Goal: Task Accomplishment & Management: Complete application form

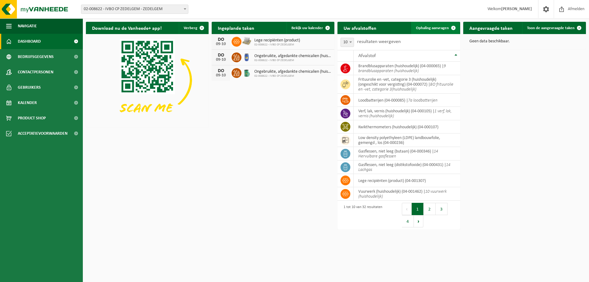
click at [430, 27] on span "Ophaling aanvragen" at bounding box center [432, 28] width 33 height 4
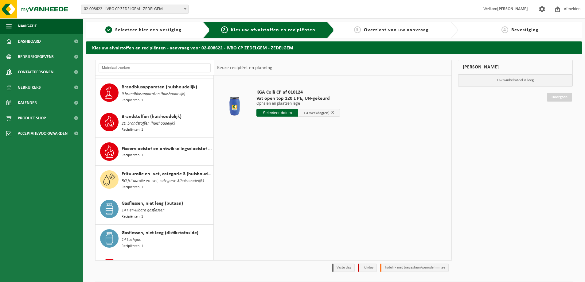
scroll to position [184, 0]
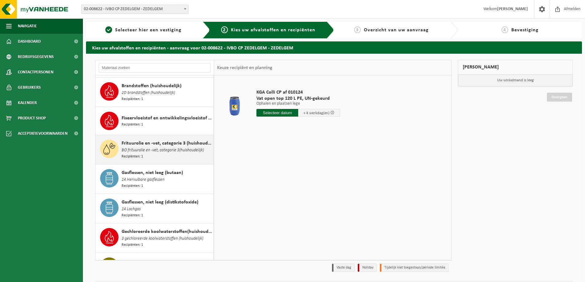
click at [147, 147] on span "BO frituurolie en -vet, categorie 3(huishoudelijk)" at bounding box center [163, 150] width 82 height 7
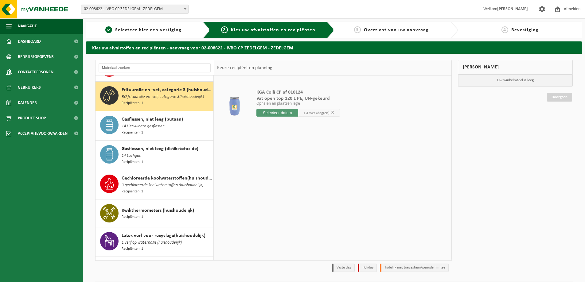
scroll to position [238, 0]
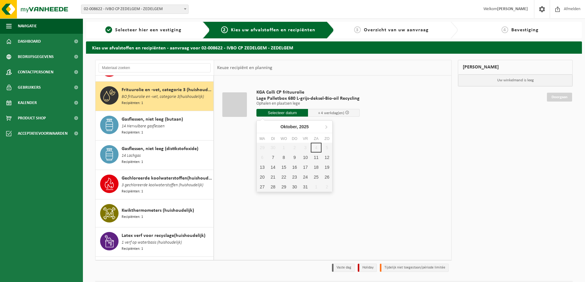
click at [281, 114] on input "text" at bounding box center [282, 113] width 52 height 8
click at [271, 158] on div "7" at bounding box center [272, 158] width 11 height 10
type input "Van 2025-10-07"
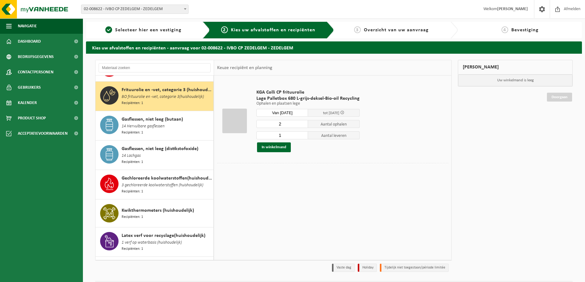
click at [304, 123] on input "2" at bounding box center [282, 124] width 52 height 8
click at [304, 123] on input "3" at bounding box center [282, 124] width 52 height 8
click at [304, 123] on input "4" at bounding box center [282, 124] width 52 height 8
click at [304, 123] on input "5" at bounding box center [282, 124] width 52 height 8
click at [304, 123] on input "6" at bounding box center [282, 124] width 52 height 8
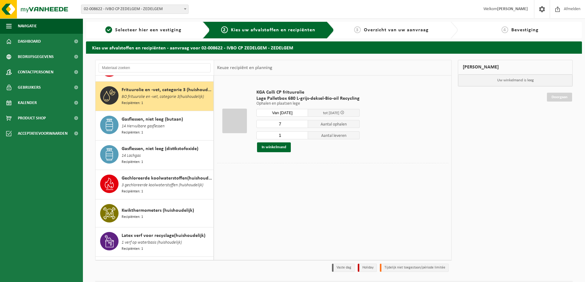
click at [304, 123] on input "7" at bounding box center [282, 124] width 52 height 8
click at [304, 123] on input "8" at bounding box center [282, 124] width 52 height 8
click at [304, 123] on input "9" at bounding box center [282, 124] width 52 height 8
click at [304, 123] on input "10" at bounding box center [282, 124] width 52 height 8
click at [304, 123] on input "11" at bounding box center [282, 124] width 52 height 8
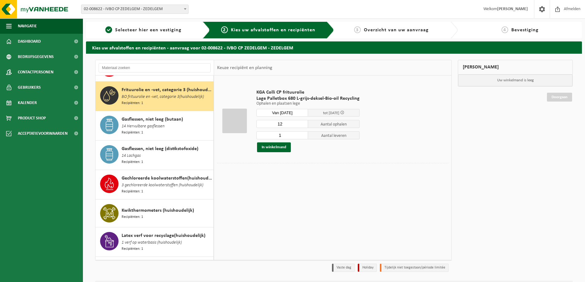
type input "12"
click at [304, 123] on input "12" at bounding box center [282, 124] width 52 height 8
click at [302, 134] on input "2" at bounding box center [282, 135] width 52 height 8
click at [302, 134] on input "3" at bounding box center [282, 135] width 52 height 8
click at [302, 134] on input "4" at bounding box center [282, 135] width 52 height 8
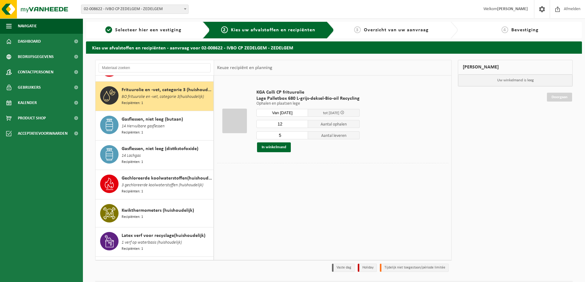
click at [302, 134] on input "5" at bounding box center [282, 135] width 52 height 8
click at [302, 134] on input "6" at bounding box center [282, 135] width 52 height 8
click at [302, 134] on input "7" at bounding box center [282, 135] width 52 height 8
click at [302, 134] on input "11" at bounding box center [282, 135] width 52 height 8
click at [302, 134] on input "12" at bounding box center [282, 135] width 52 height 8
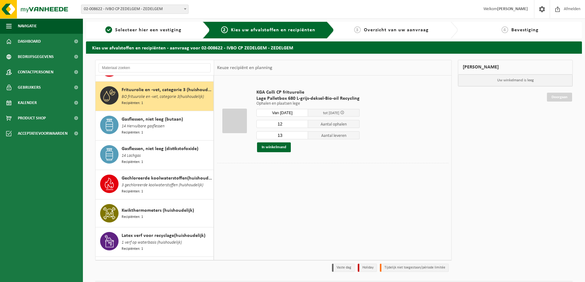
click at [302, 134] on input "13" at bounding box center [282, 135] width 52 height 8
click at [302, 136] on input "12" at bounding box center [282, 135] width 52 height 8
click at [303, 133] on input "13" at bounding box center [282, 135] width 52 height 8
type input "14"
click at [303, 133] on input "14" at bounding box center [282, 135] width 52 height 8
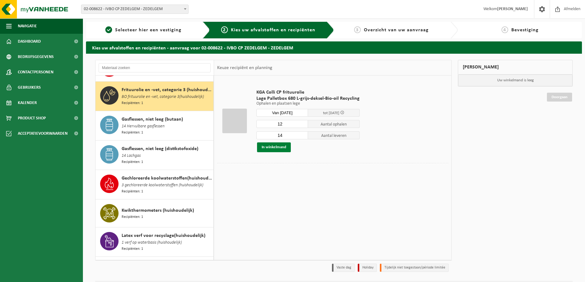
click at [278, 147] on button "In winkelmand" at bounding box center [274, 147] width 34 height 10
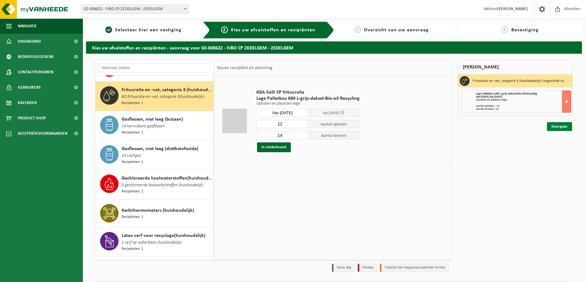
click at [557, 129] on link "Doorgaan" at bounding box center [559, 126] width 25 height 9
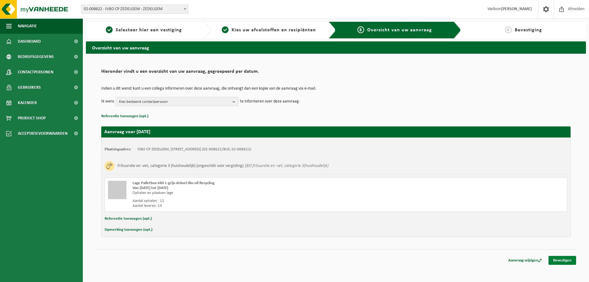
click at [567, 260] on link "Bevestigen" at bounding box center [563, 260] width 28 height 9
